Goal: Task Accomplishment & Management: Manage account settings

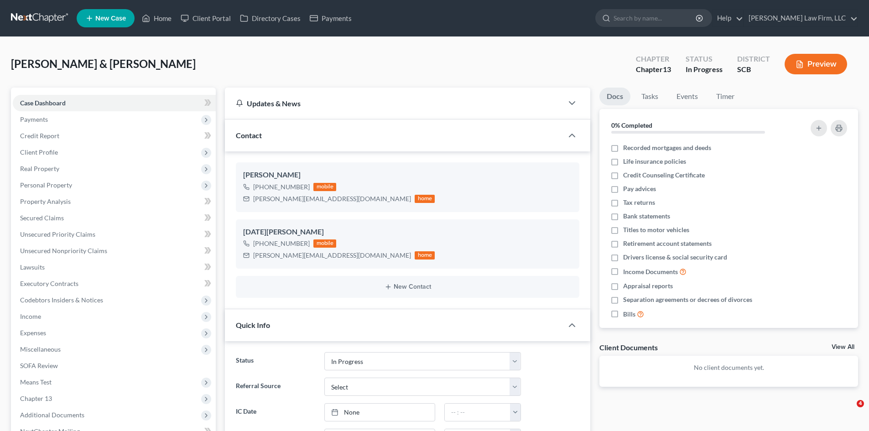
select select "3"
select select "0"
drag, startPoint x: 731, startPoint y: 99, endPoint x: 735, endPoint y: 108, distance: 9.4
click at [731, 100] on link "Timer" at bounding box center [725, 97] width 33 height 18
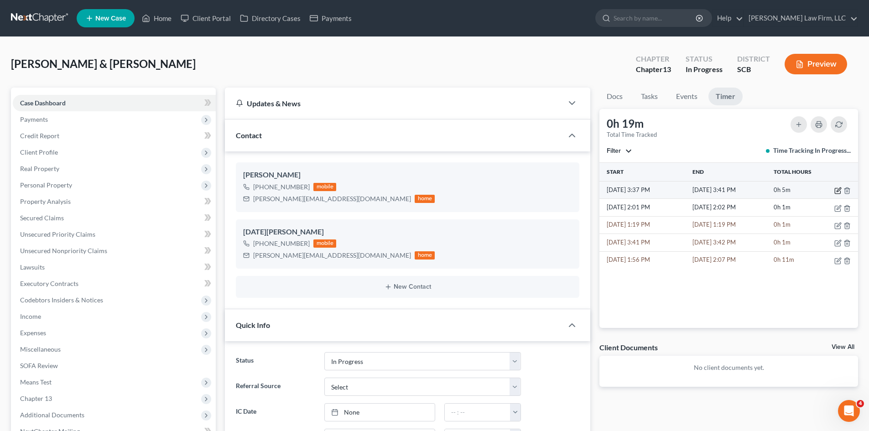
click at [836, 191] on icon "button" at bounding box center [837, 190] width 7 height 7
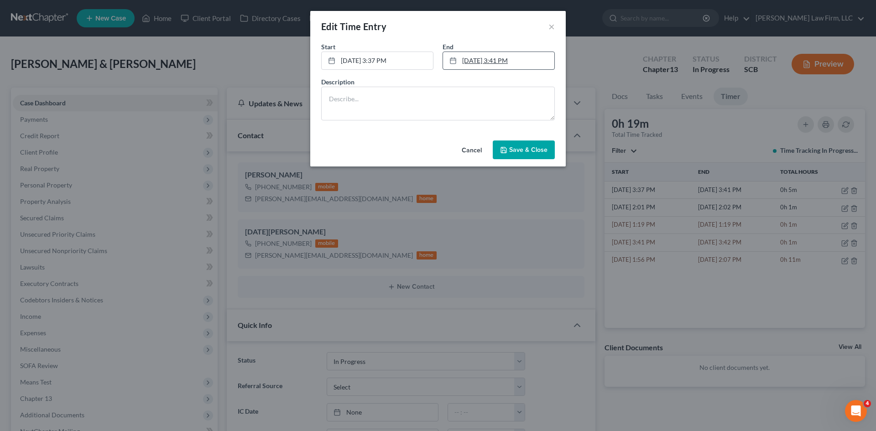
click at [492, 65] on link "[DATE] 3:41 PM" at bounding box center [498, 60] width 111 height 17
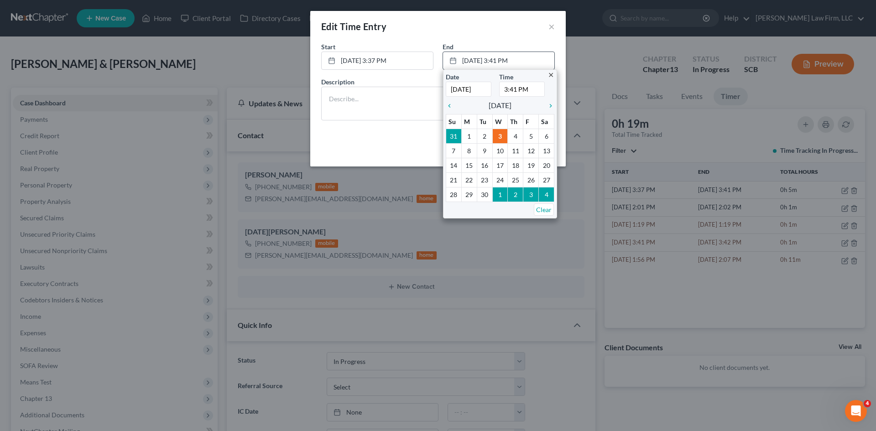
drag, startPoint x: 504, startPoint y: 91, endPoint x: 515, endPoint y: 91, distance: 11.4
click at [515, 91] on input "3:41 PM" at bounding box center [522, 89] width 46 height 15
type input "3:53 PM"
click at [392, 109] on textarea at bounding box center [437, 104] width 233 height 34
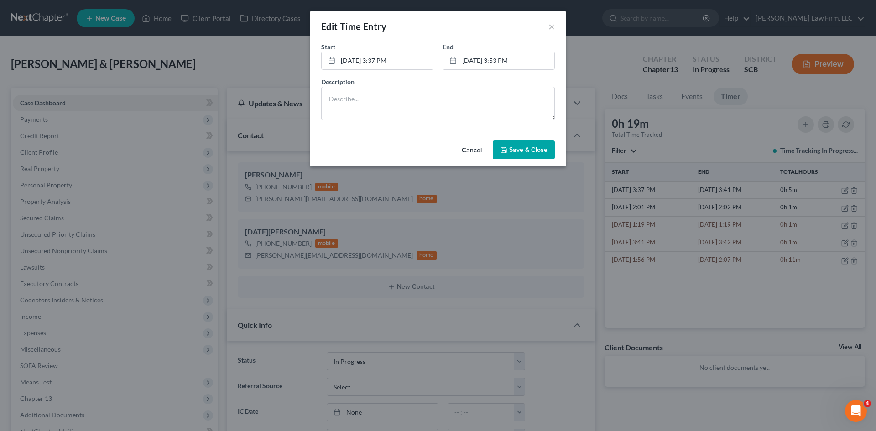
click at [510, 152] on span "Save & Close" at bounding box center [528, 150] width 38 height 8
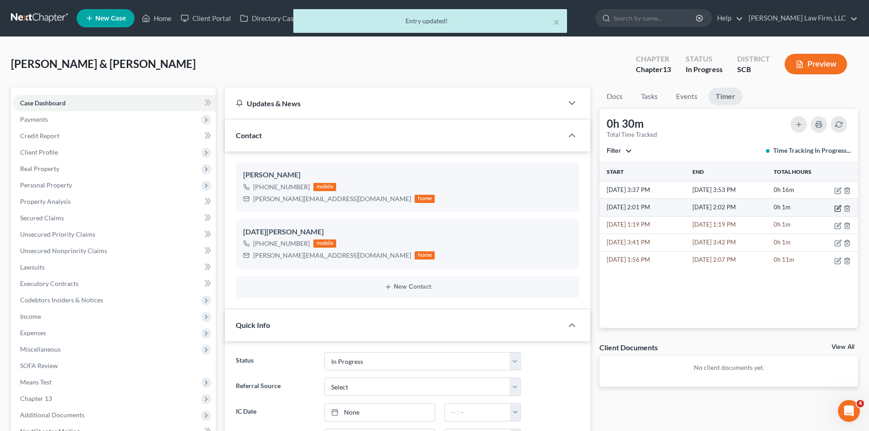
click at [837, 210] on icon "button" at bounding box center [837, 208] width 7 height 7
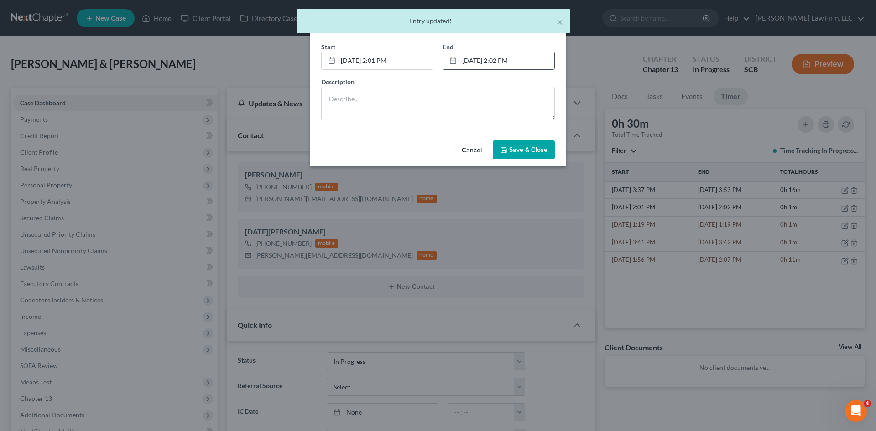
drag, startPoint x: 472, startPoint y: 60, endPoint x: 504, endPoint y: 84, distance: 40.4
click at [472, 60] on link "[DATE] 2:02 PM" at bounding box center [498, 60] width 111 height 17
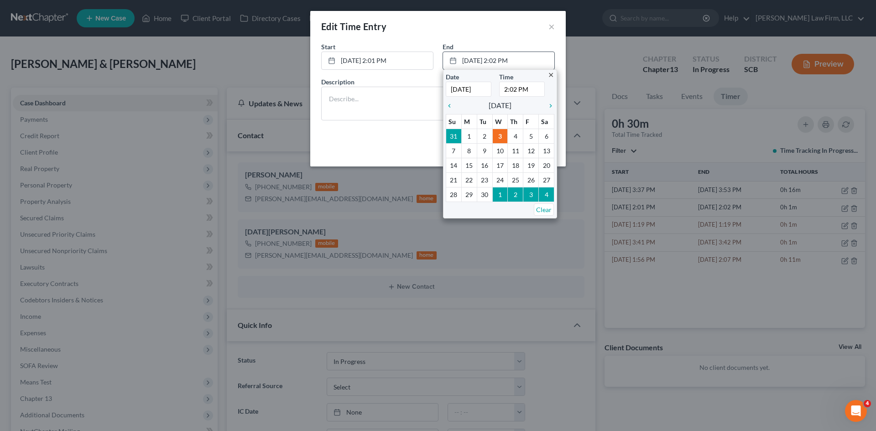
click at [505, 90] on input "2:02 PM" at bounding box center [522, 89] width 46 height 15
type input "3:53 PM"
click at [422, 97] on textarea at bounding box center [437, 104] width 233 height 34
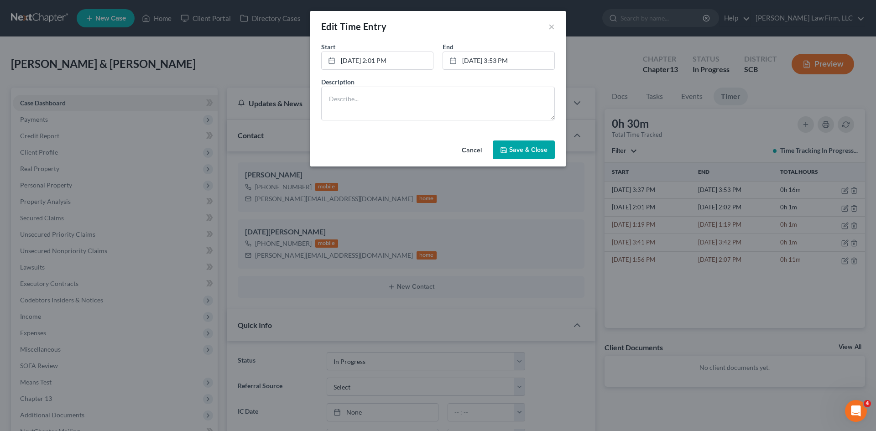
click at [511, 149] on span "Save & Close" at bounding box center [528, 150] width 38 height 8
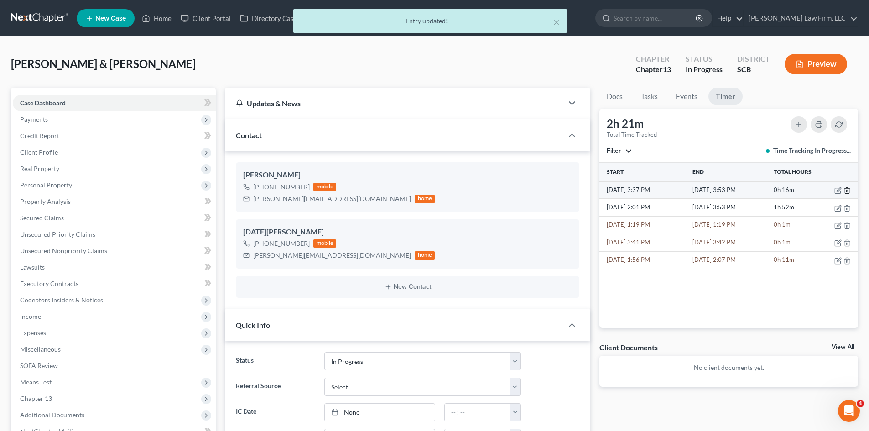
click at [845, 191] on icon "button" at bounding box center [847, 190] width 4 height 6
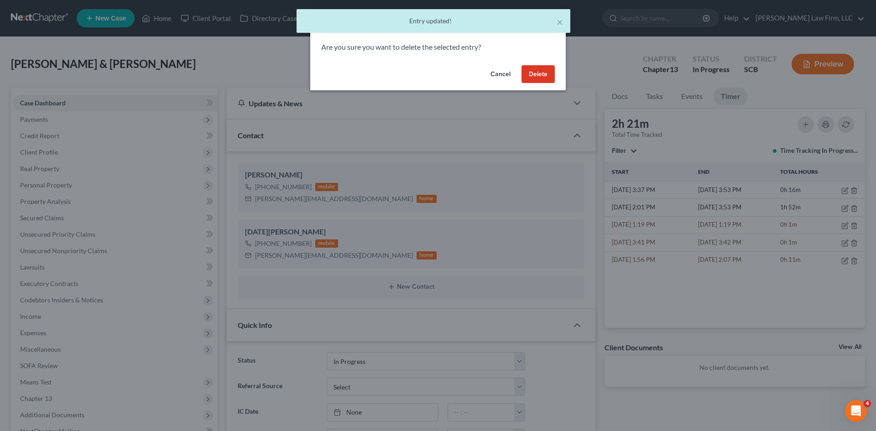
click at [545, 76] on button "Delete" at bounding box center [537, 74] width 33 height 18
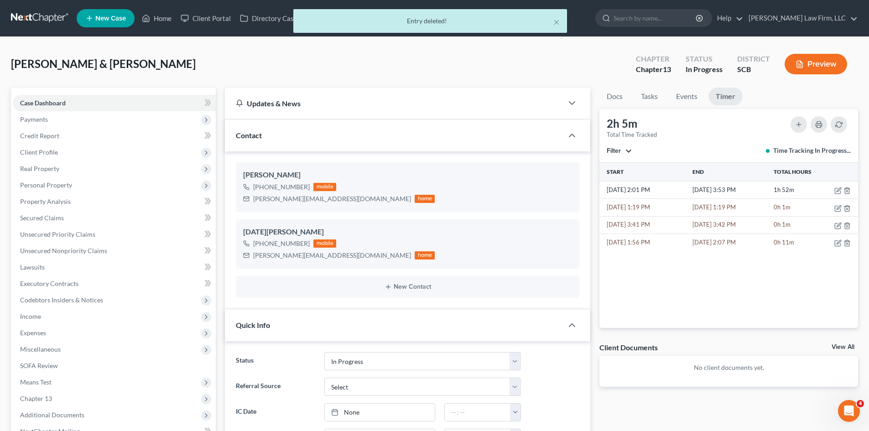
drag, startPoint x: 164, startPoint y: 16, endPoint x: 537, endPoint y: 134, distance: 391.0
click at [164, 16] on div "× Entry deleted!" at bounding box center [429, 23] width 869 height 28
click at [557, 24] on button "×" at bounding box center [556, 21] width 6 height 11
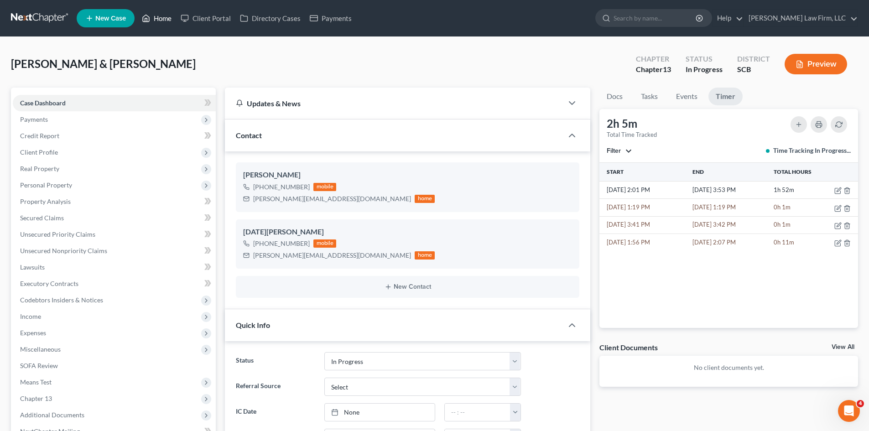
click at [161, 16] on link "Home" at bounding box center [156, 18] width 39 height 16
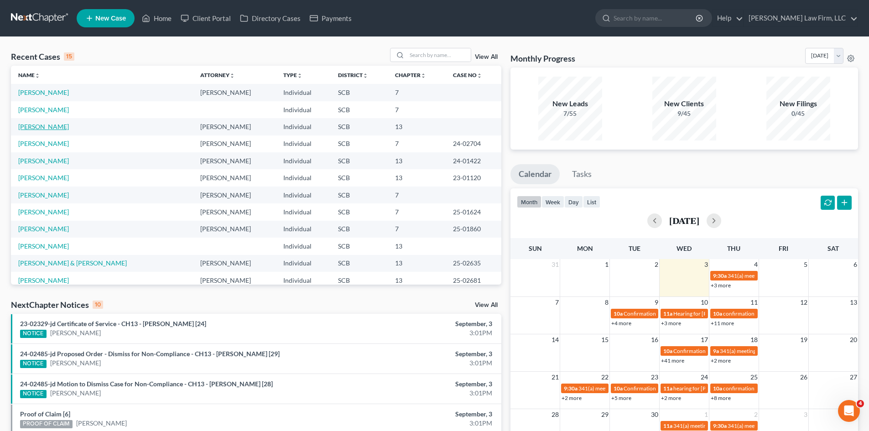
click at [45, 126] on link "[PERSON_NAME]" at bounding box center [43, 127] width 51 height 8
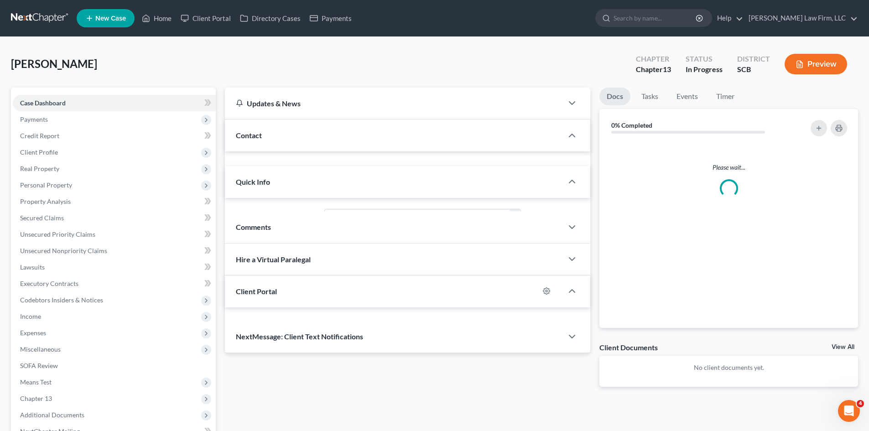
select select "0"
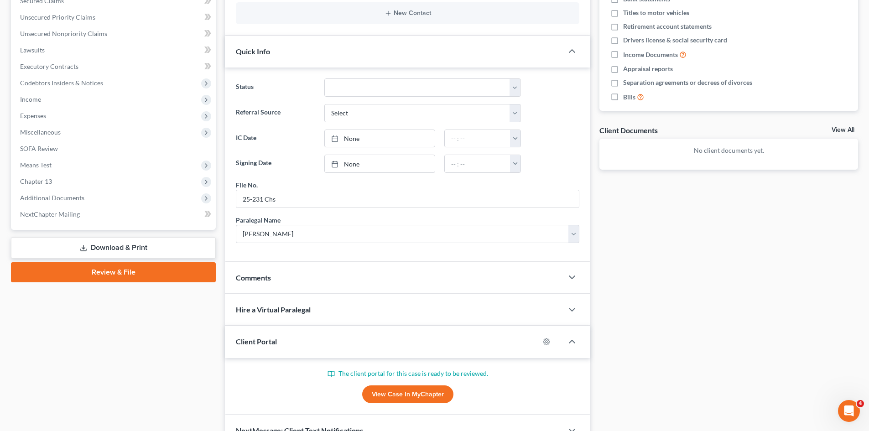
scroll to position [268, 0]
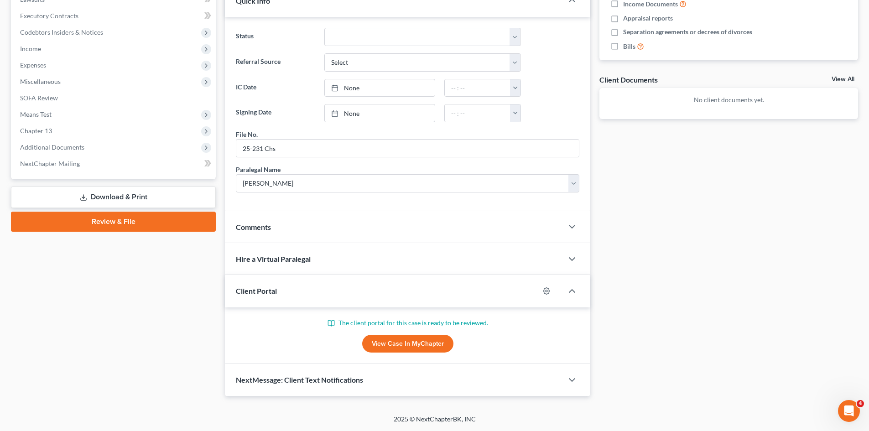
click at [425, 348] on link "View Case in MyChapter" at bounding box center [407, 344] width 91 height 18
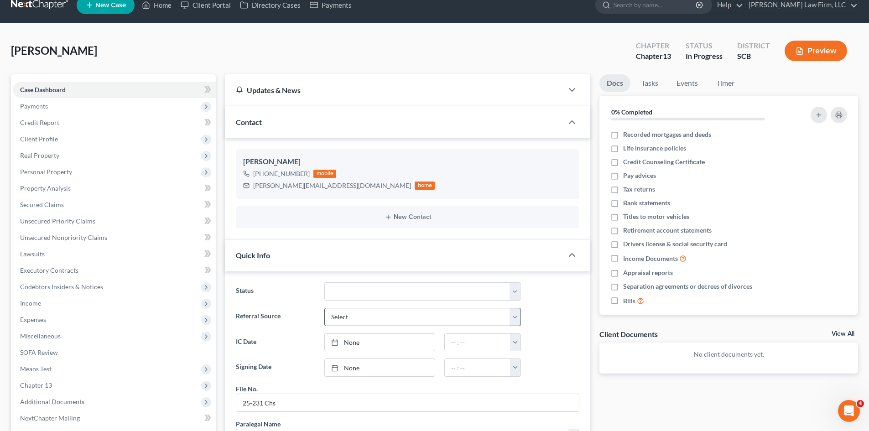
scroll to position [0, 0]
